Goal: Task Accomplishment & Management: Complete application form

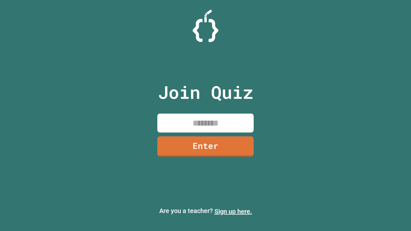
click at [233, 212] on link "Sign up here." at bounding box center [234, 212] width 38 height 8
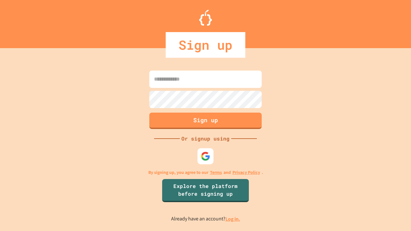
click at [233, 219] on link "Log in." at bounding box center [233, 219] width 15 height 7
